Goal: Find specific page/section: Find specific page/section

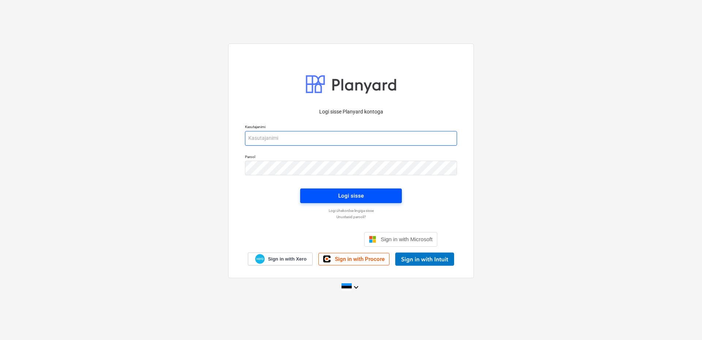
type input "[EMAIL_ADDRESS][DOMAIN_NAME]"
click at [346, 195] on div "Logi sisse" at bounding box center [351, 196] width 26 height 10
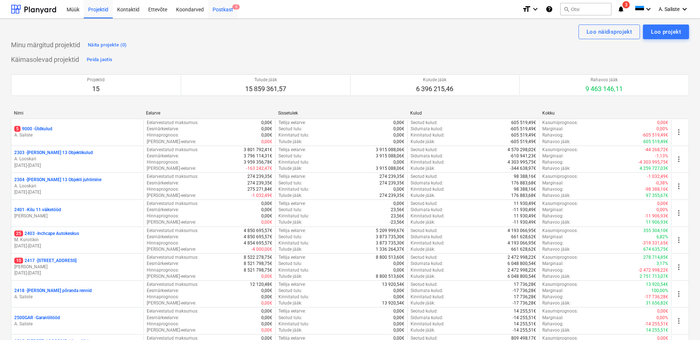
click at [226, 9] on div "Postkast 5" at bounding box center [222, 9] width 29 height 19
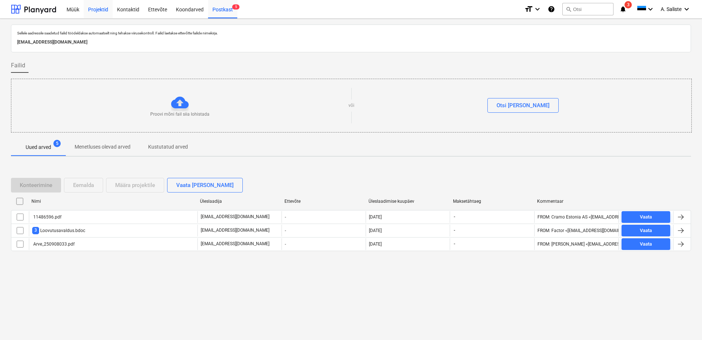
click at [99, 11] on div "Projektid" at bounding box center [98, 9] width 29 height 19
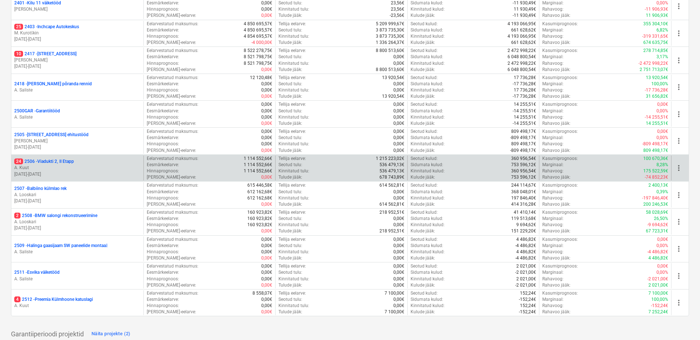
scroll to position [241, 0]
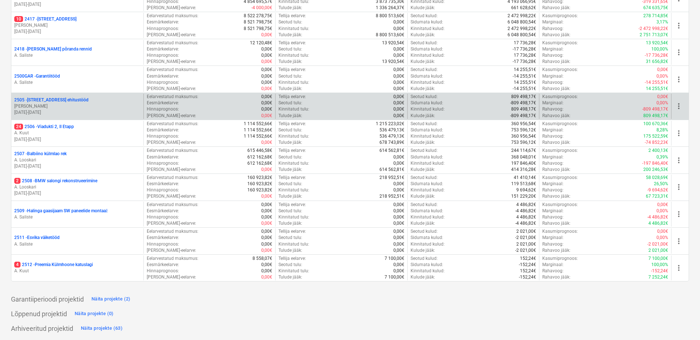
click at [77, 106] on p "[PERSON_NAME]" at bounding box center [77, 106] width 126 height 6
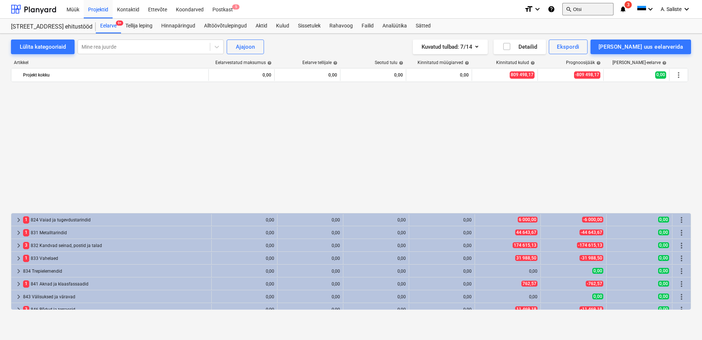
scroll to position [390, 0]
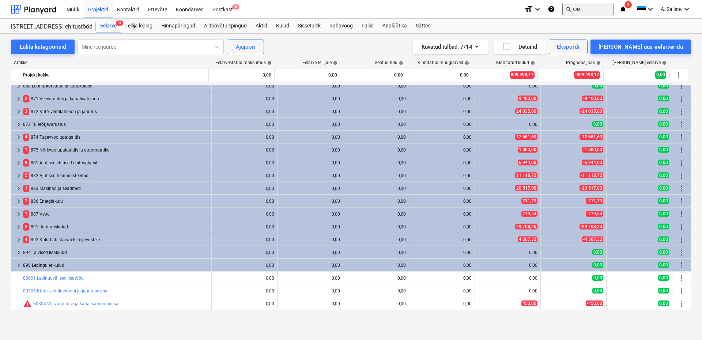
click at [579, 9] on button "search Otsi" at bounding box center [588, 9] width 51 height 12
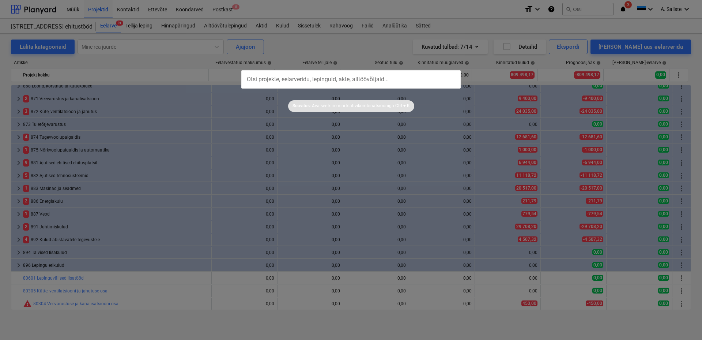
click at [372, 75] on input "text" at bounding box center [350, 79] width 219 height 18
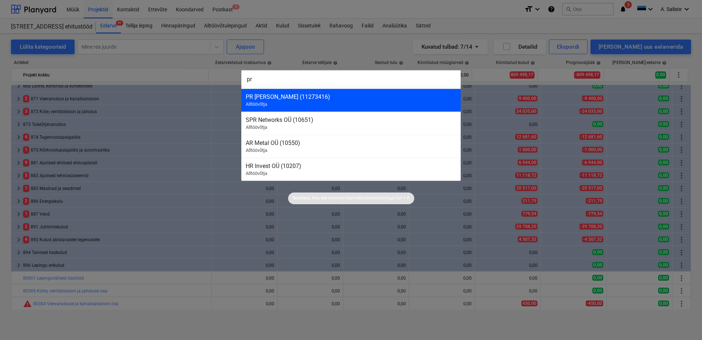
type input "pr"
click at [316, 102] on div "PR [PERSON_NAME] (11273416) Alltöövõtja" at bounding box center [350, 100] width 219 height 23
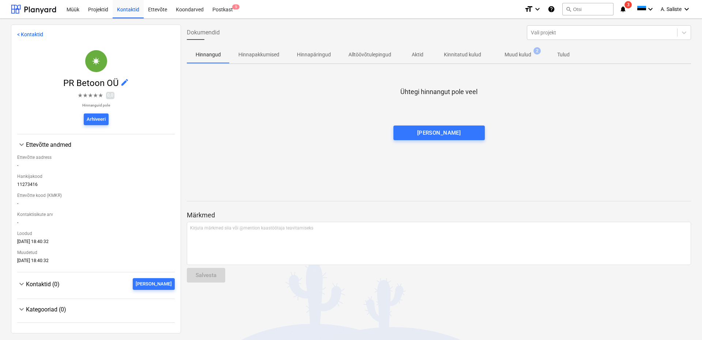
click at [511, 56] on p "Muud kulud" at bounding box center [518, 55] width 27 height 8
